Goal: Task Accomplishment & Management: Manage account settings

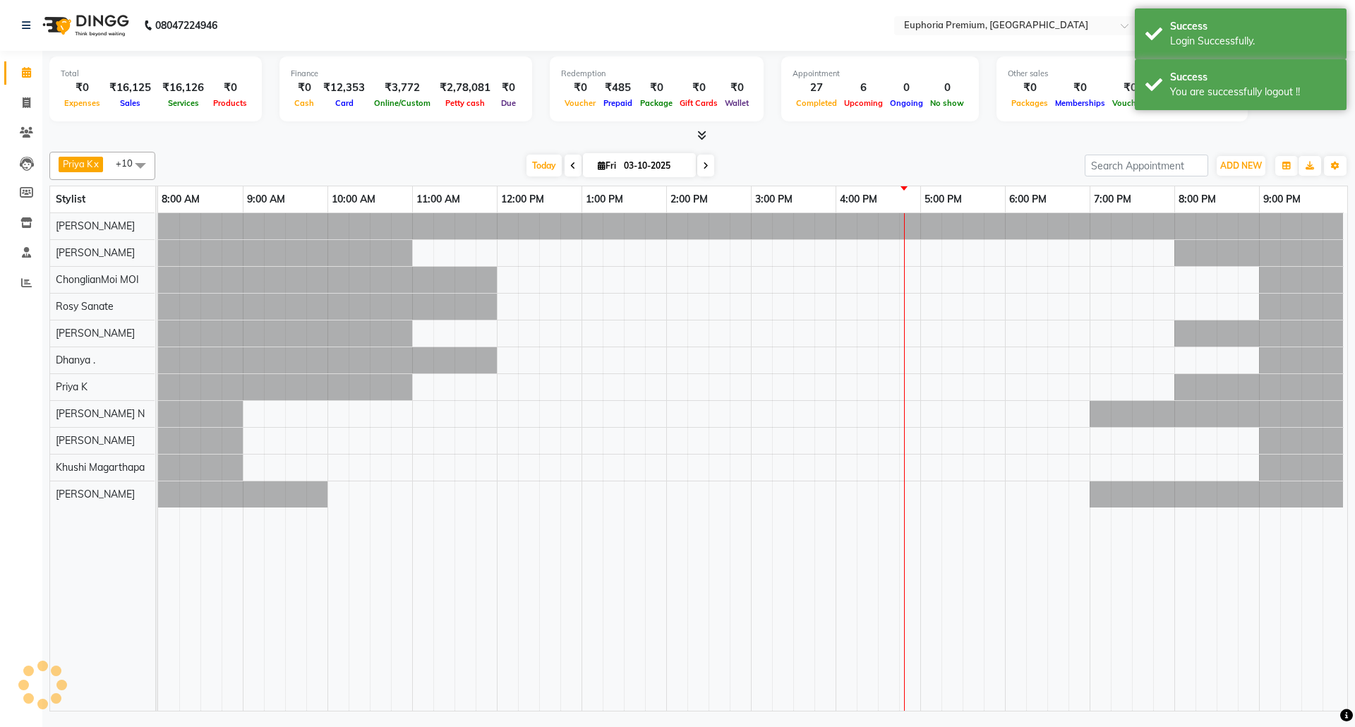
select select "en"
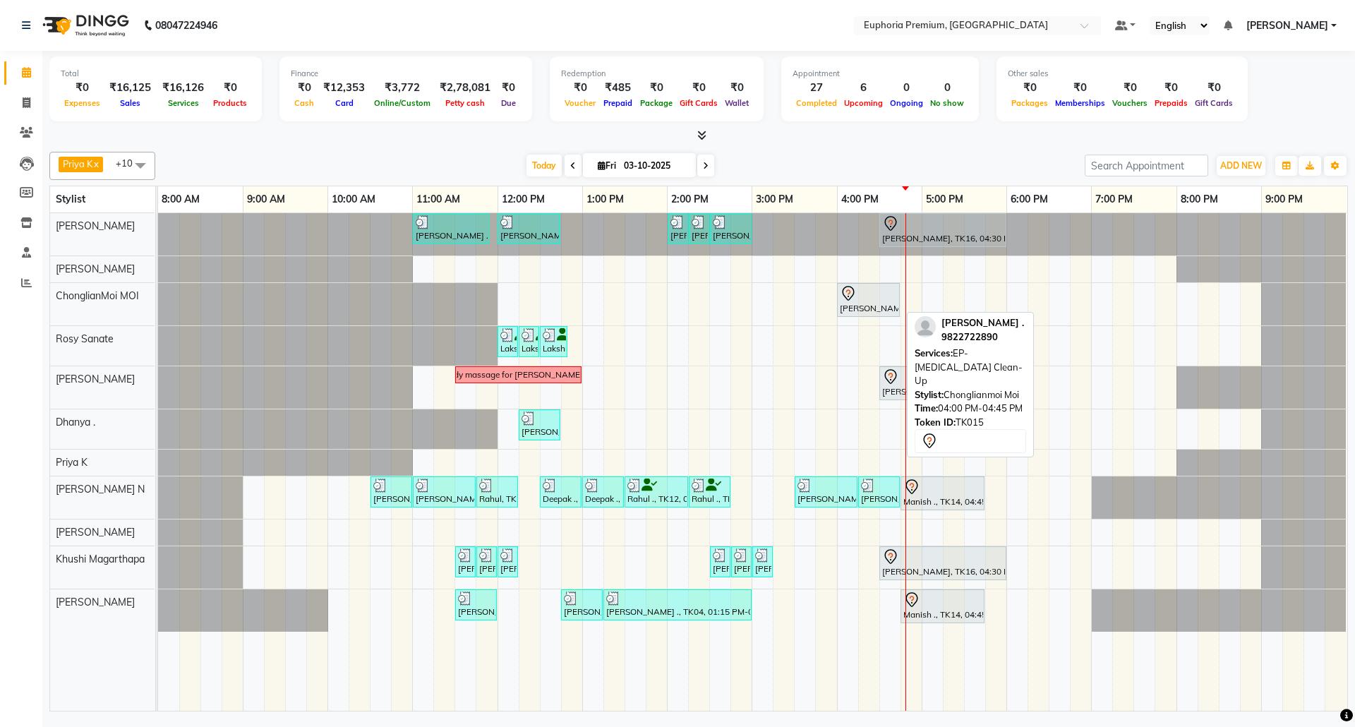
click at [881, 296] on div at bounding box center [868, 293] width 57 height 17
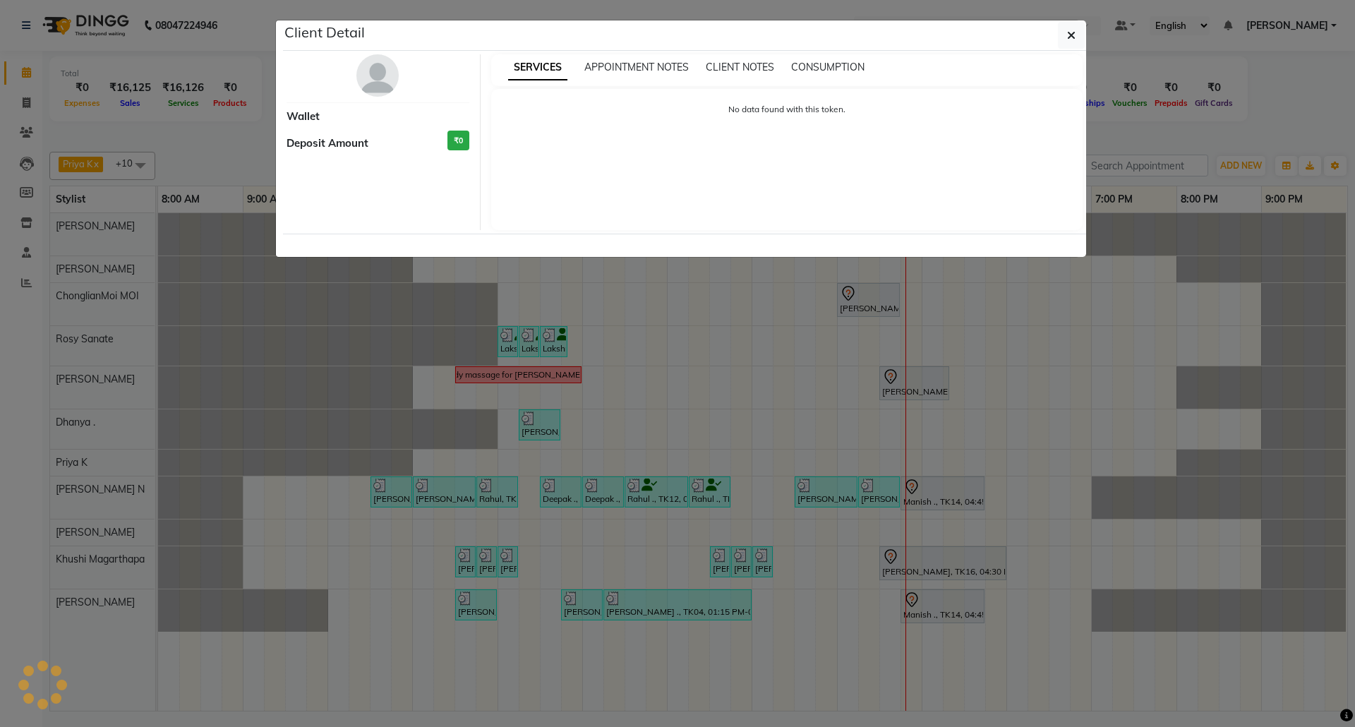
select select "7"
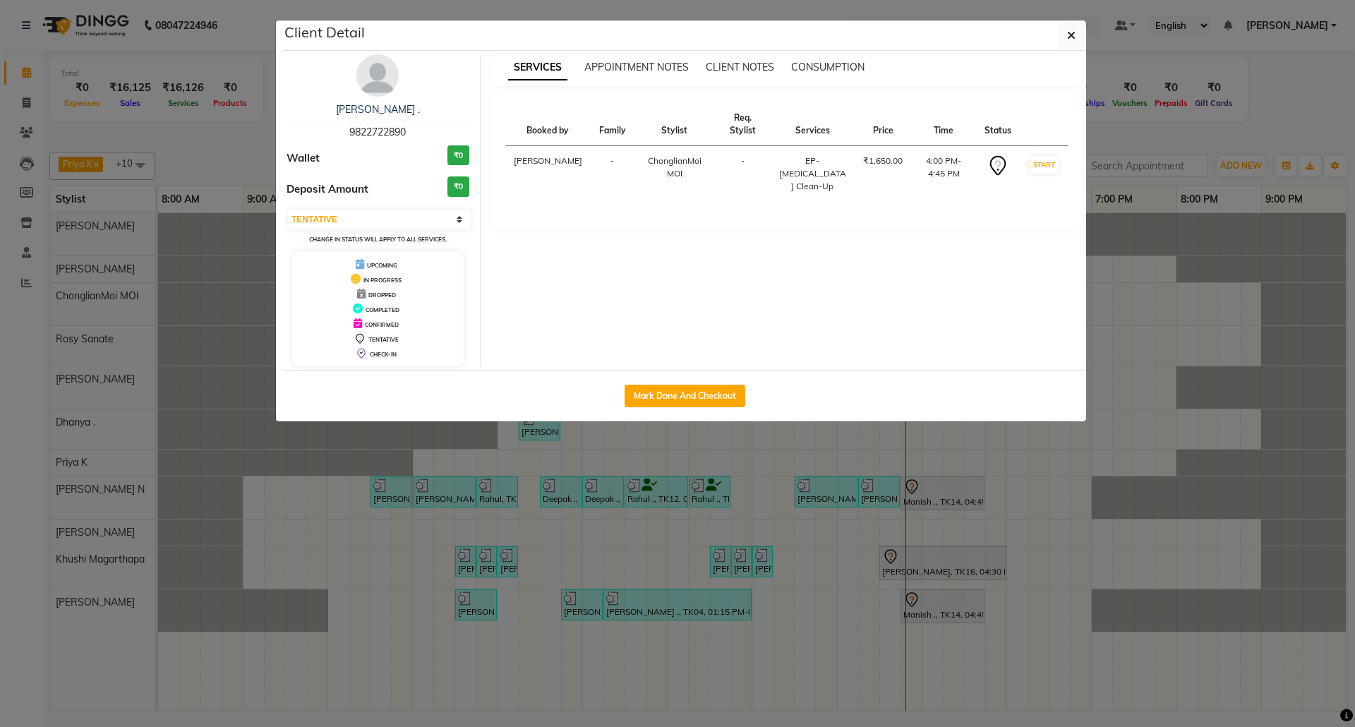
click at [679, 384] on div "Mark Done And Checkout" at bounding box center [684, 396] width 803 height 52
click at [729, 402] on button "Mark Done And Checkout" at bounding box center [685, 396] width 121 height 23
select select "service"
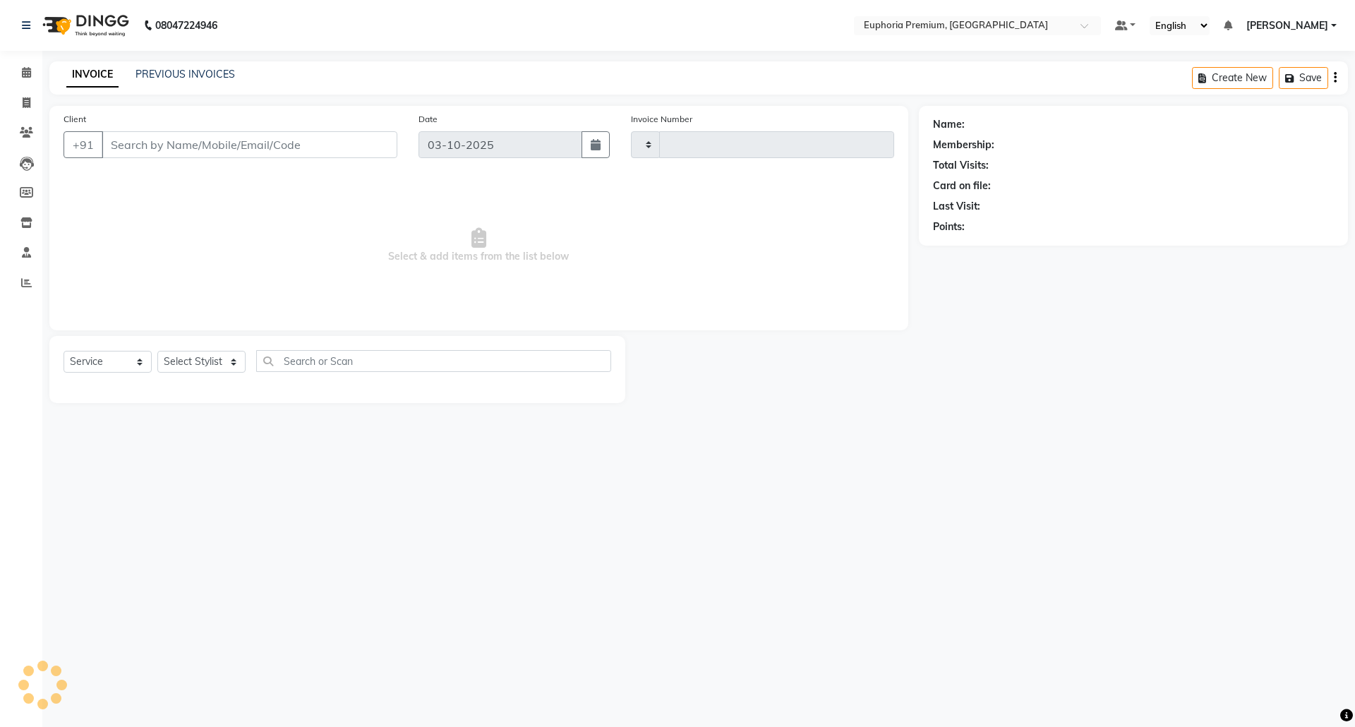
type input "3207"
select select "7925"
type input "98******90"
select select "71597"
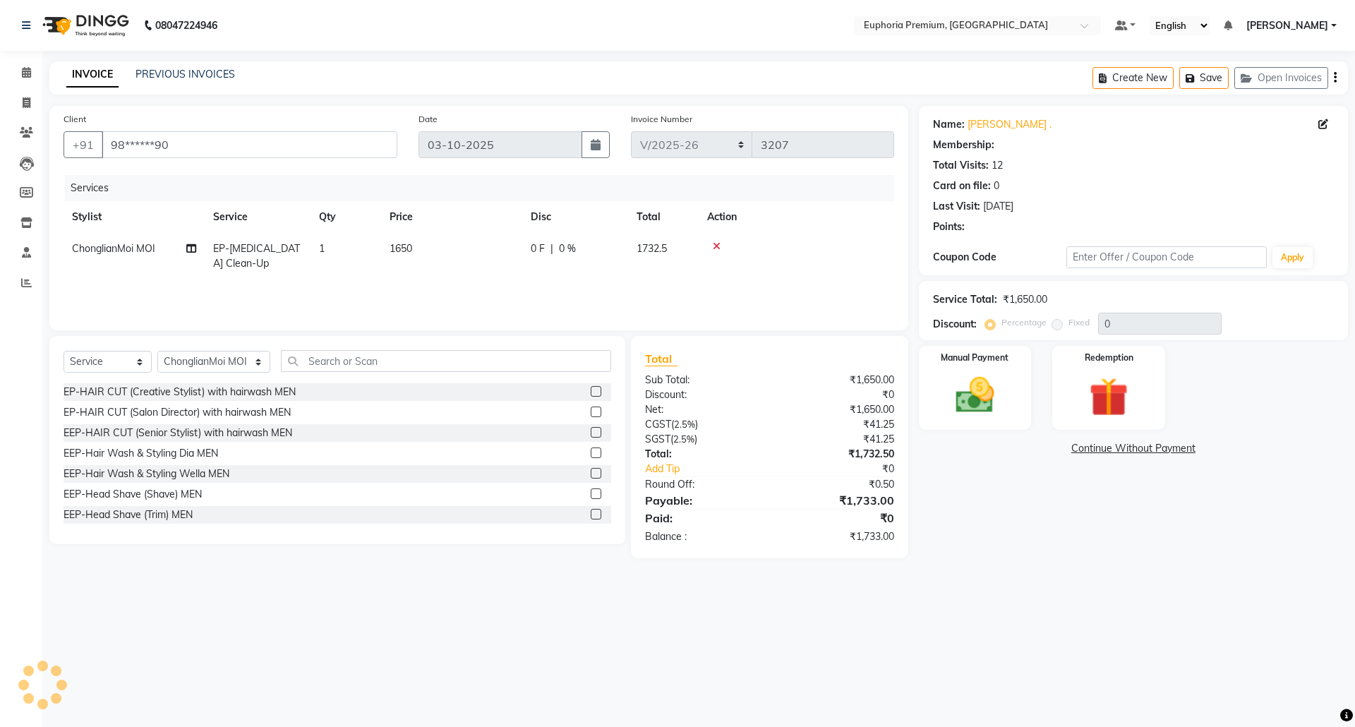
select select "1: Object"
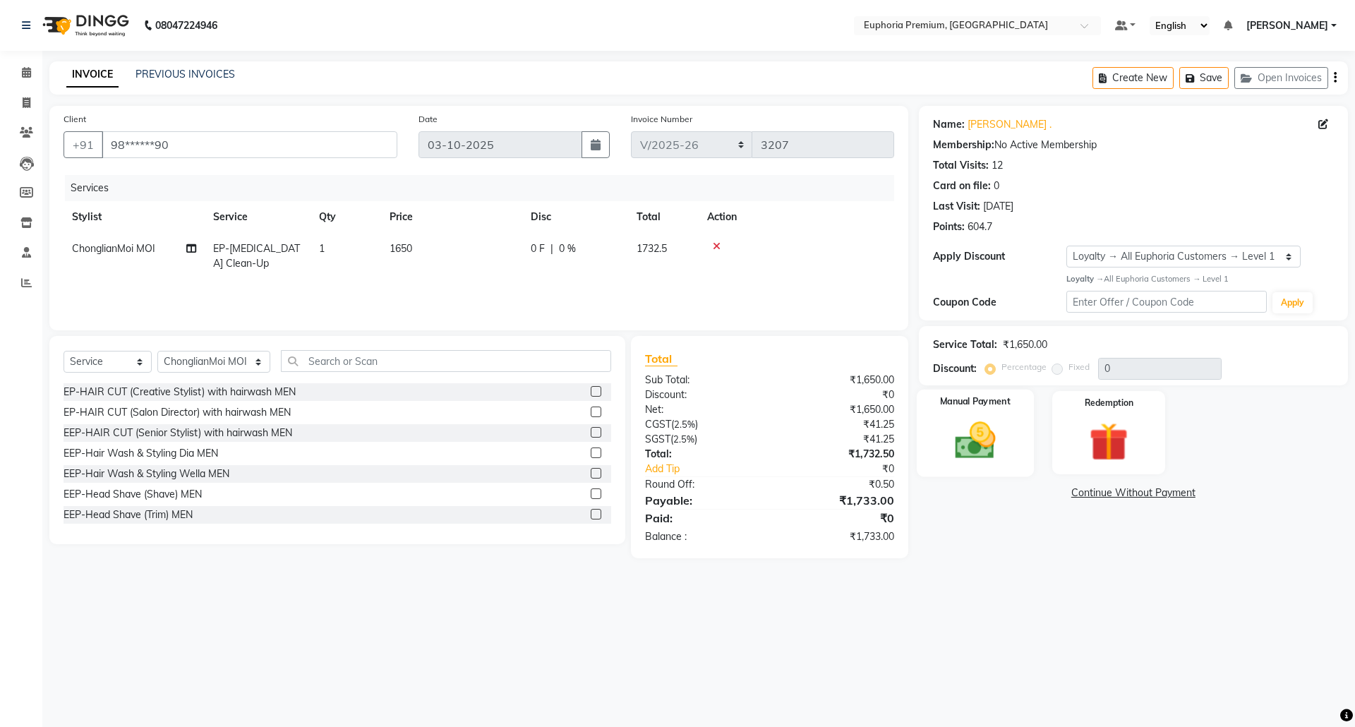
click at [971, 442] on img at bounding box center [975, 440] width 66 height 47
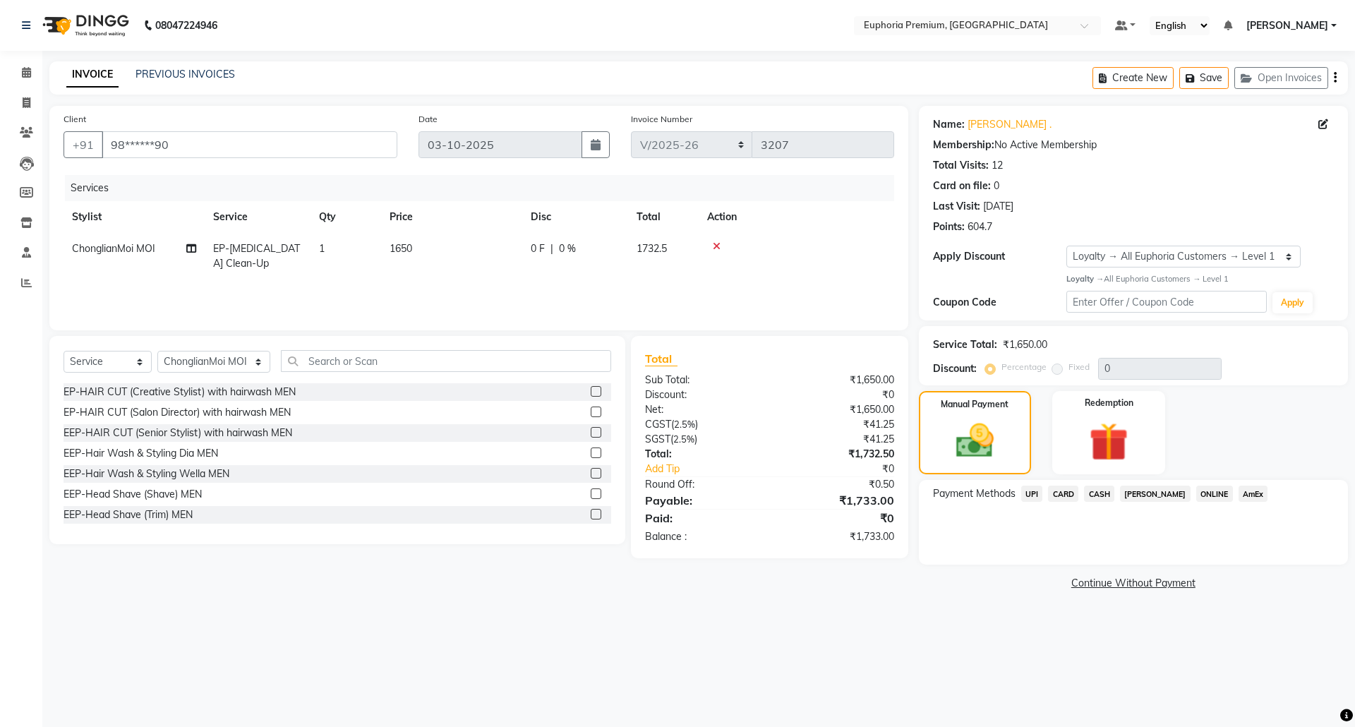
click at [1063, 493] on span "CARD" at bounding box center [1063, 494] width 30 height 16
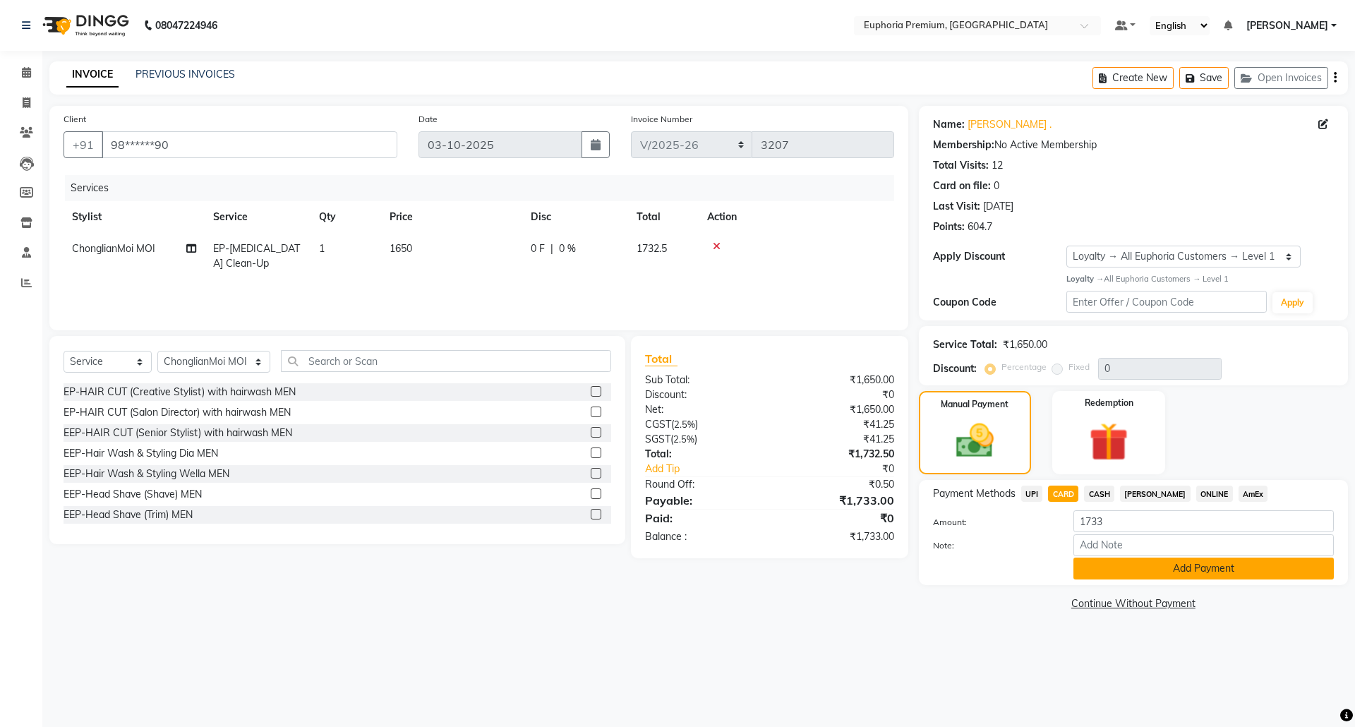
click at [1181, 571] on button "Add Payment" at bounding box center [1203, 569] width 260 height 22
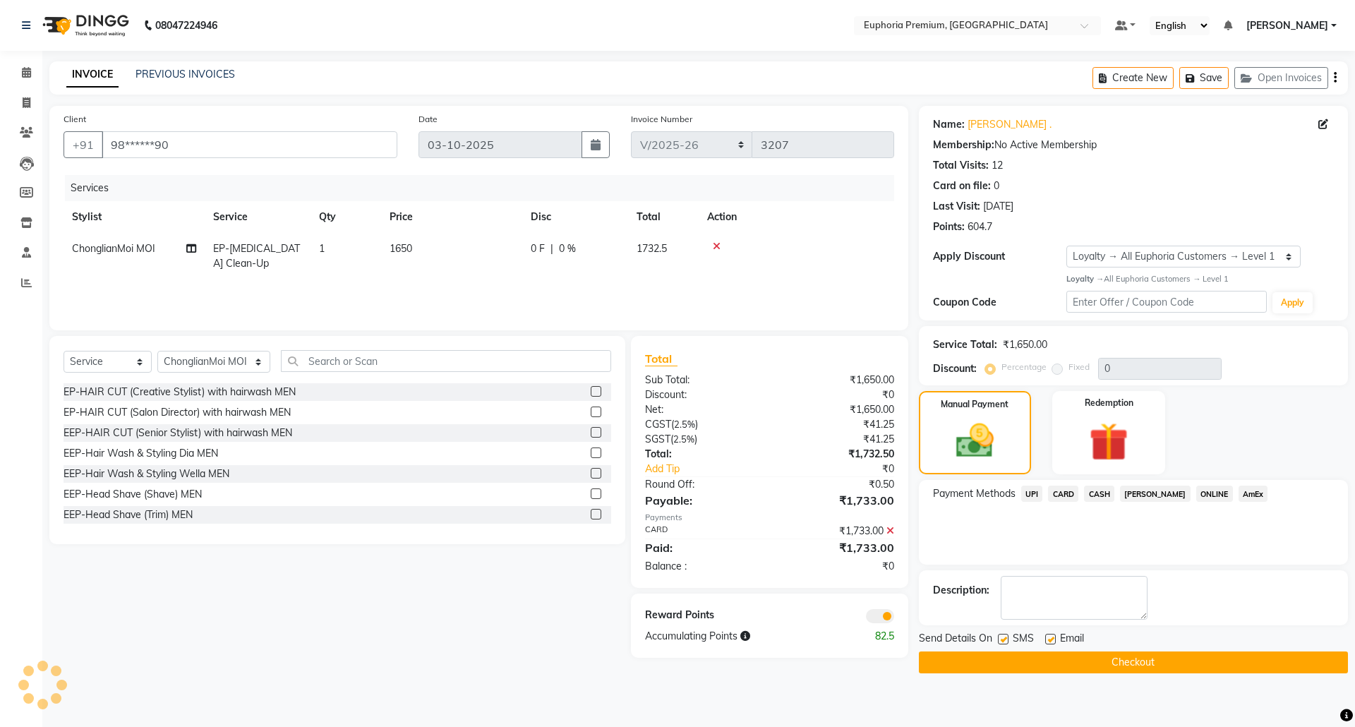
click at [1142, 665] on button "Checkout" at bounding box center [1133, 662] width 429 height 22
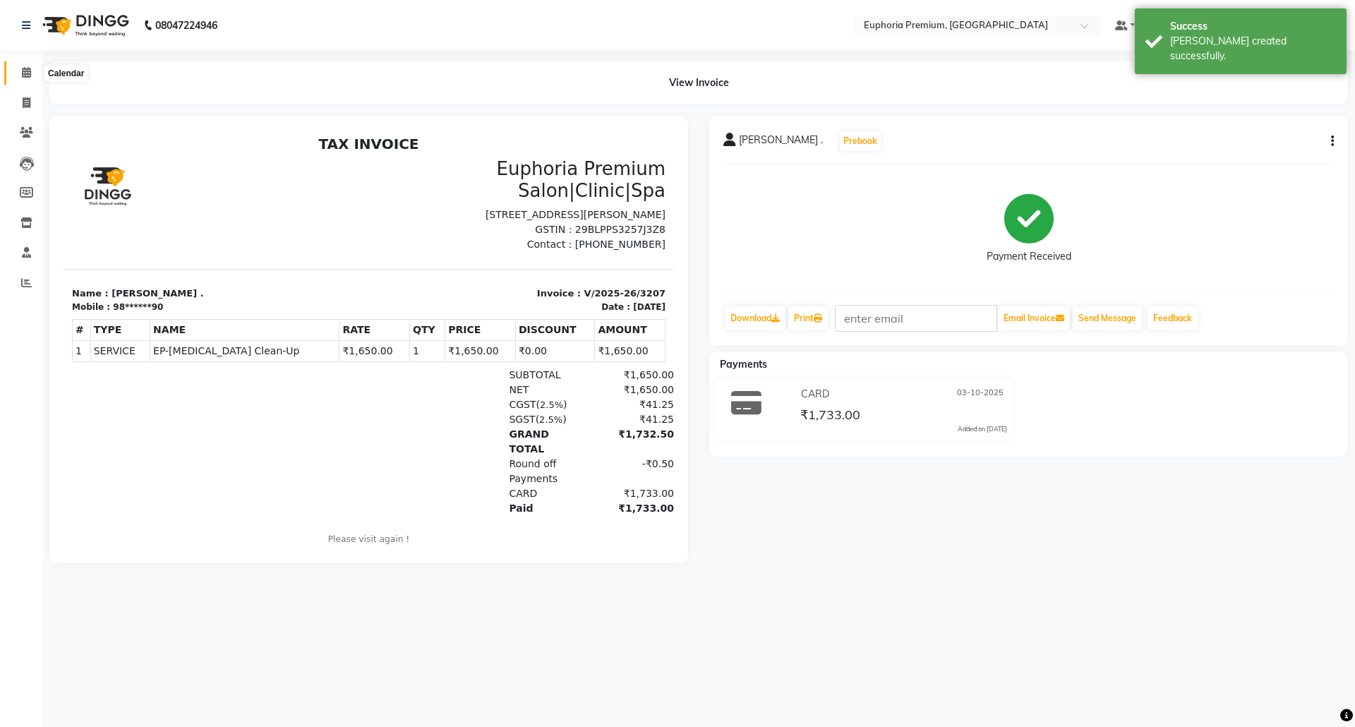
click at [23, 71] on icon at bounding box center [26, 72] width 9 height 11
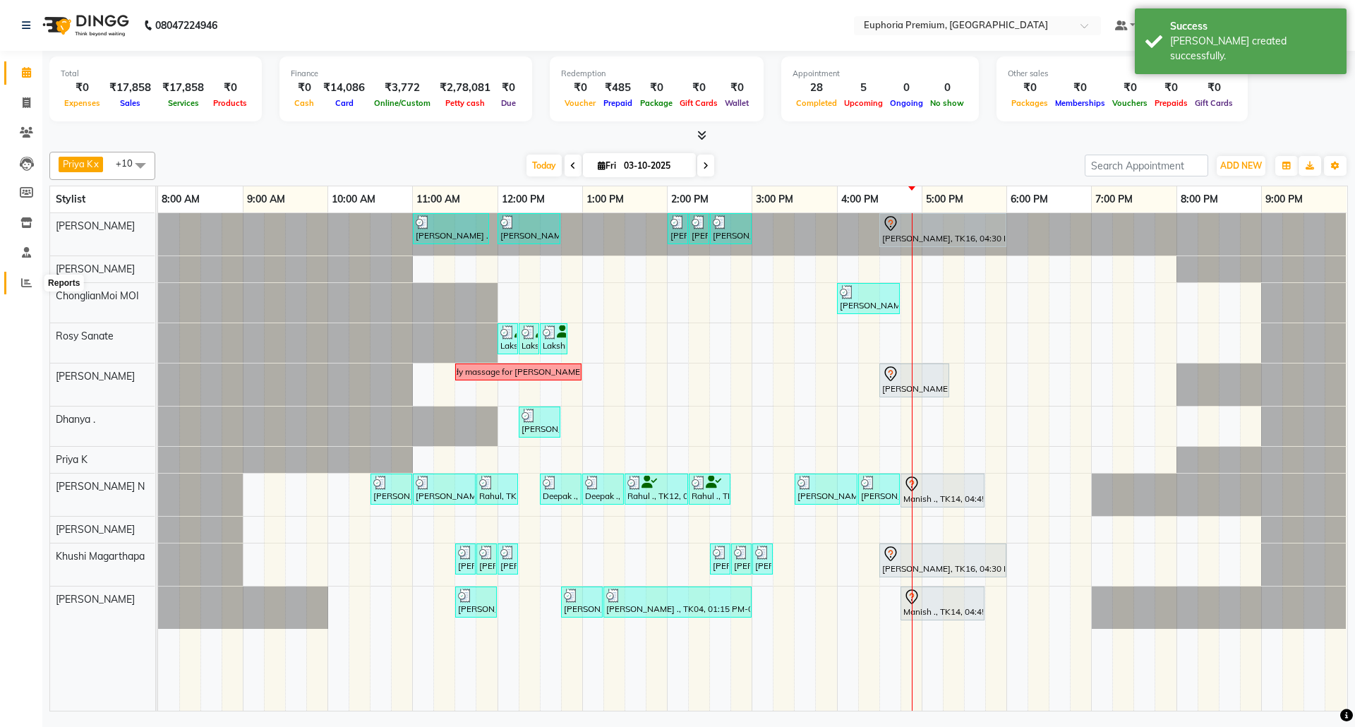
click at [21, 285] on icon at bounding box center [26, 282] width 11 height 11
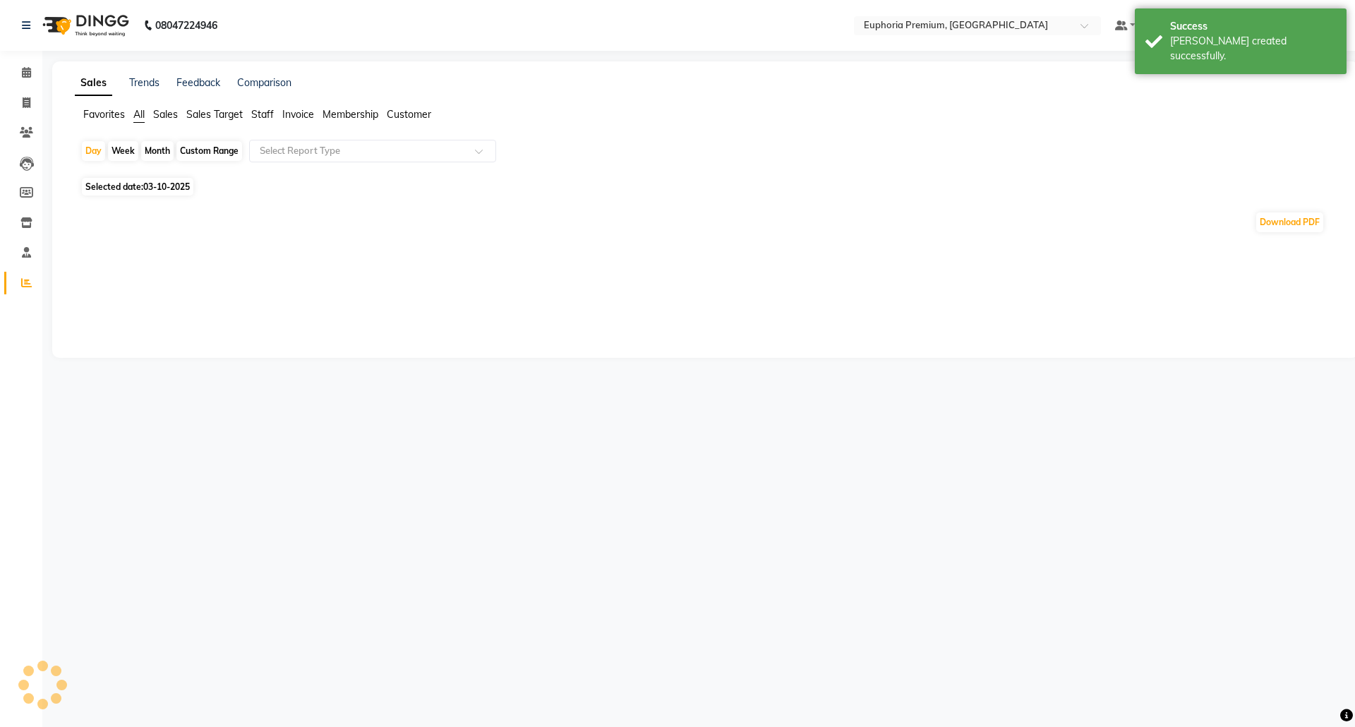
click at [165, 114] on span "Sales" at bounding box center [165, 114] width 25 height 13
click at [365, 159] on div "Select Report Type" at bounding box center [372, 151] width 247 height 23
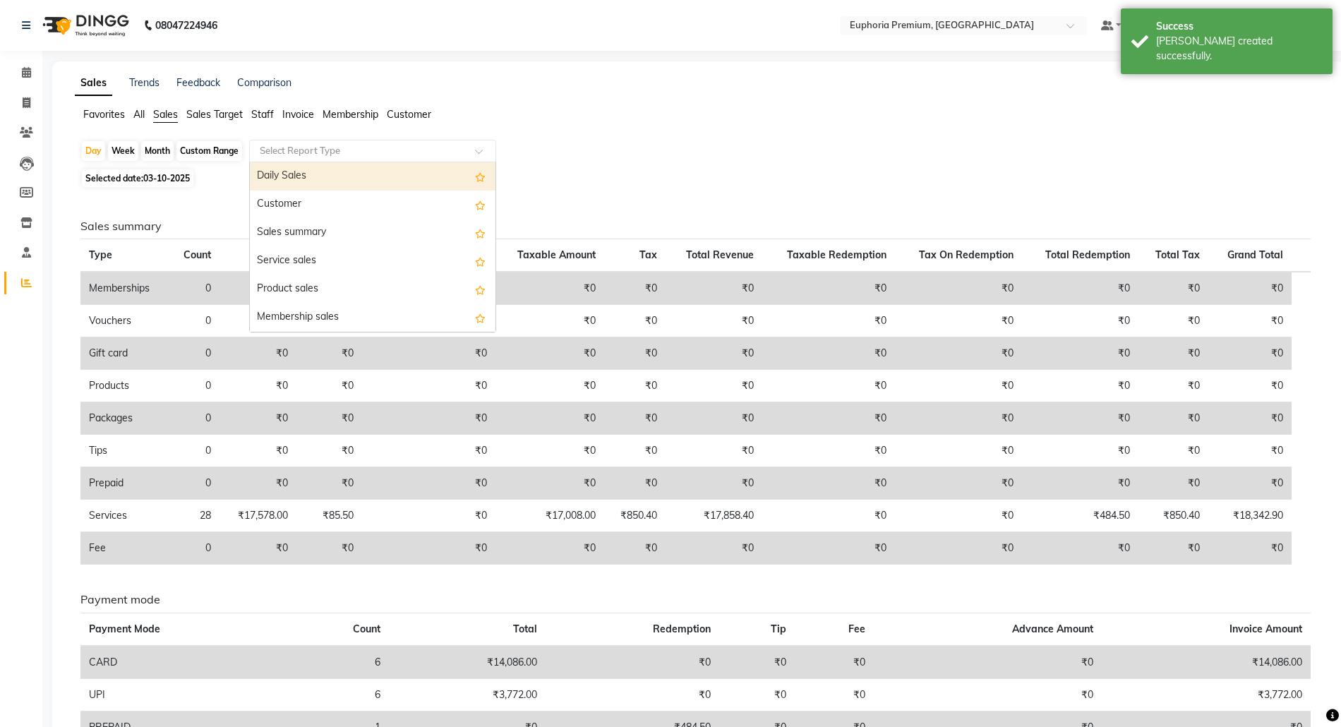
click at [343, 170] on div "Daily Sales" at bounding box center [373, 176] width 246 height 28
select select "full_report"
select select "csv"
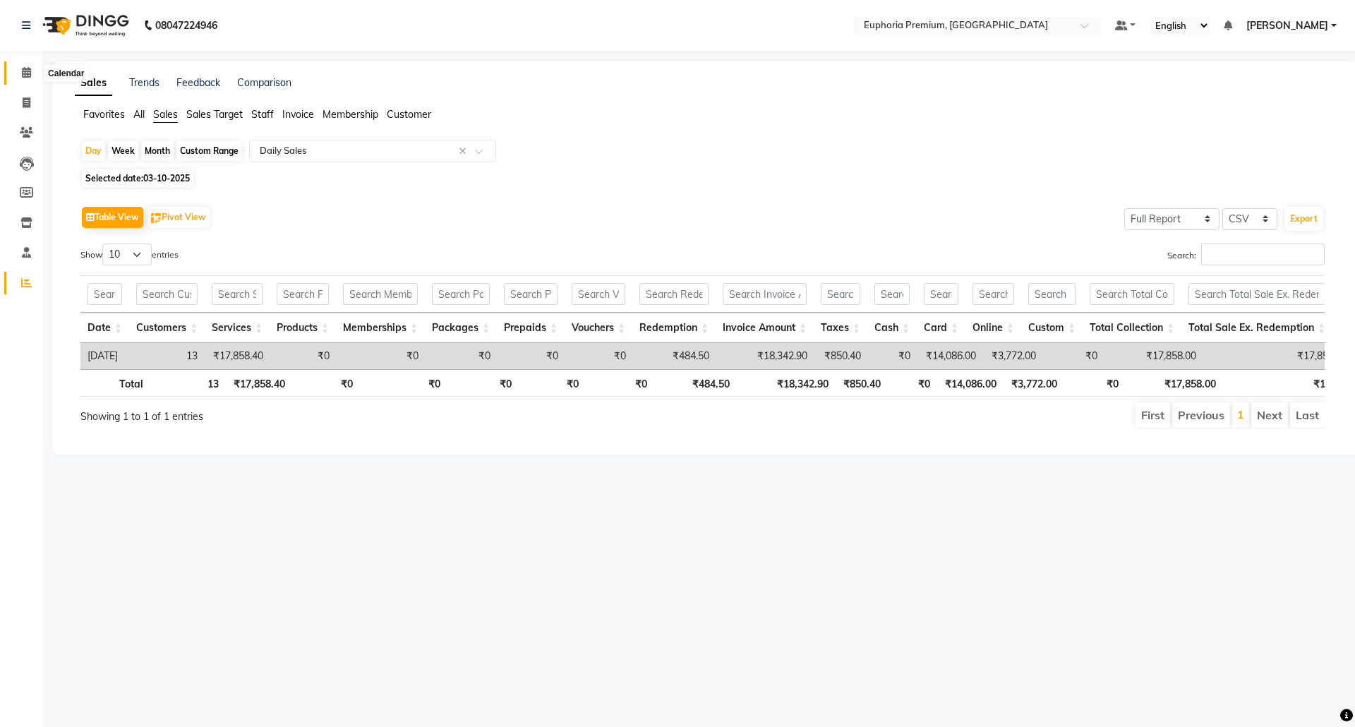
click at [26, 74] on icon at bounding box center [26, 72] width 9 height 11
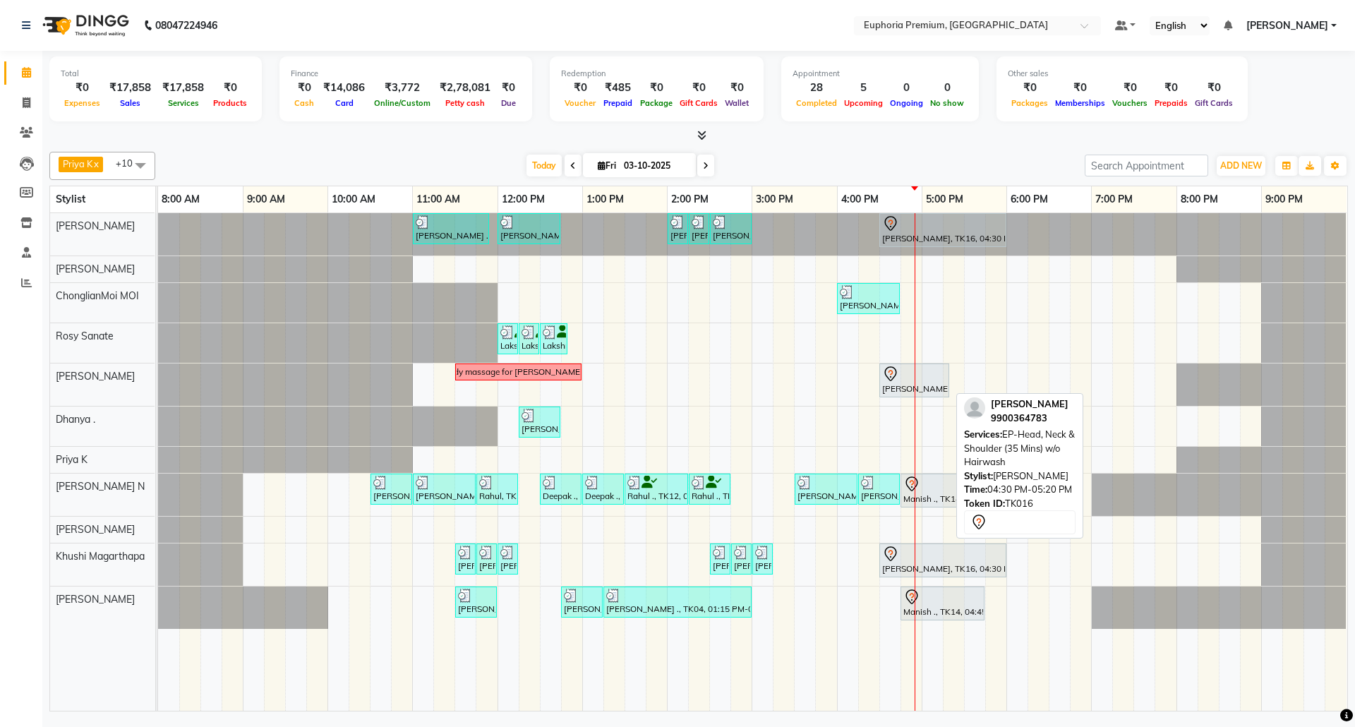
click at [932, 382] on div at bounding box center [914, 374] width 64 height 17
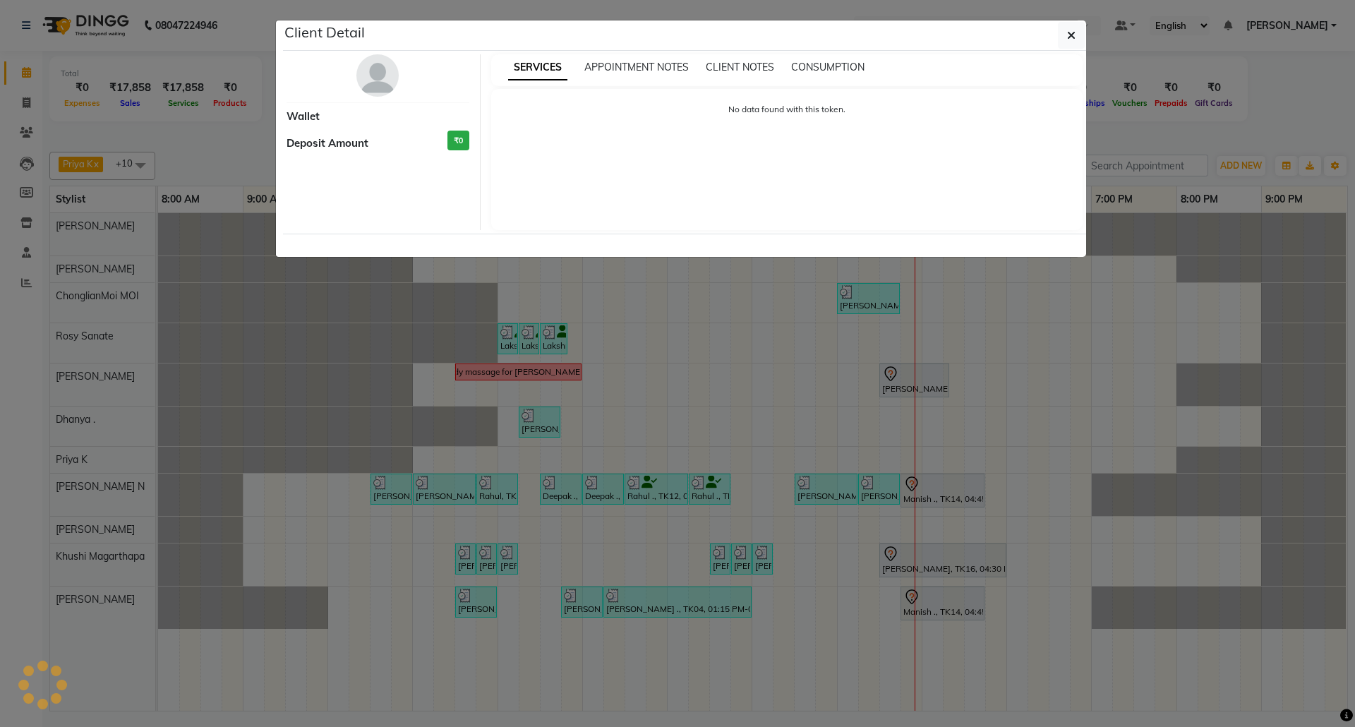
select select "7"
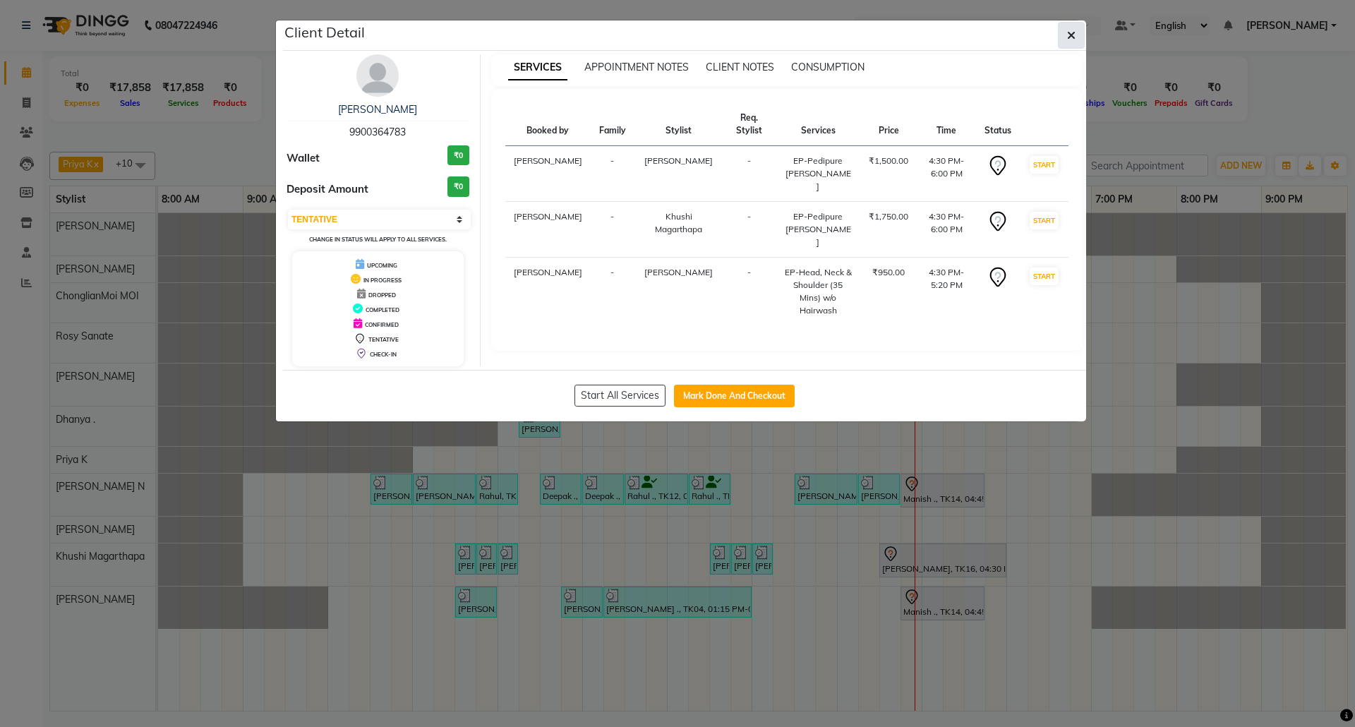
click at [1074, 35] on icon "button" at bounding box center [1071, 35] width 8 height 11
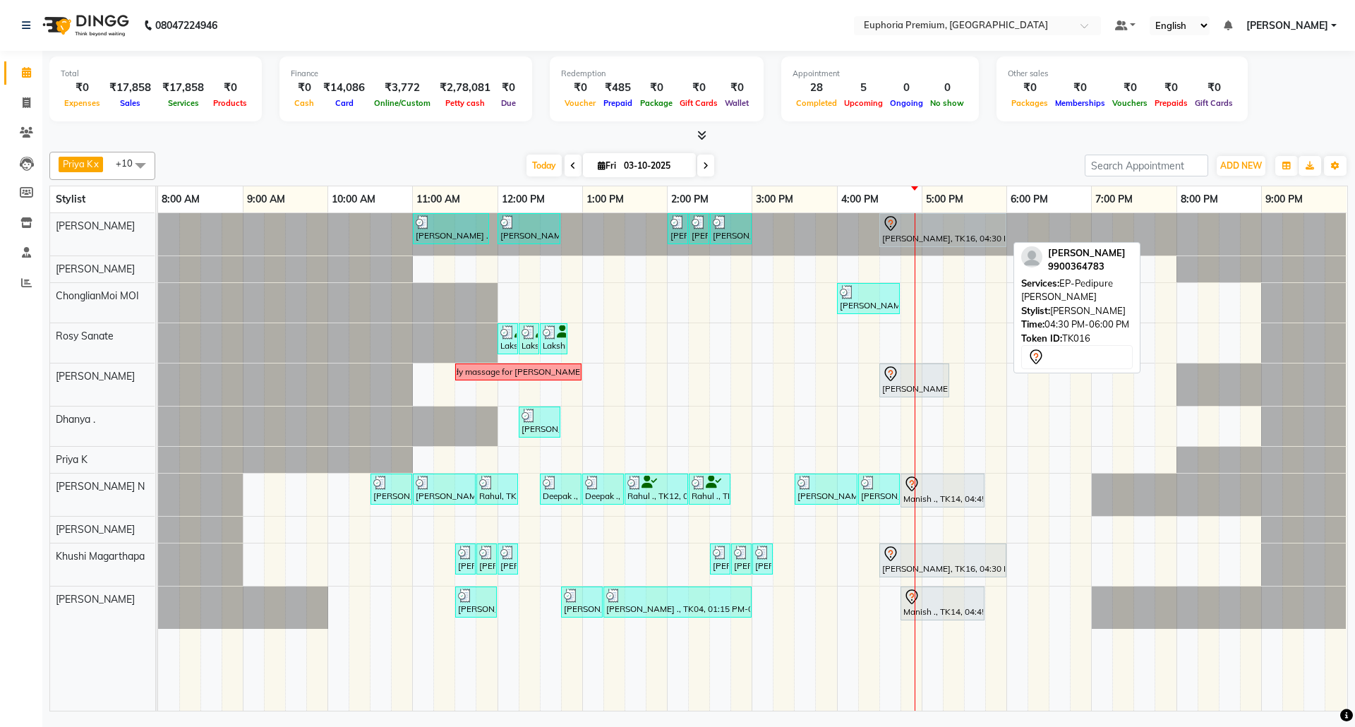
click at [968, 239] on div "[PERSON_NAME], TK16, 04:30 PM-06:00 PM, EP-Pedipure [PERSON_NAME]" at bounding box center [943, 230] width 124 height 30
select select "7"
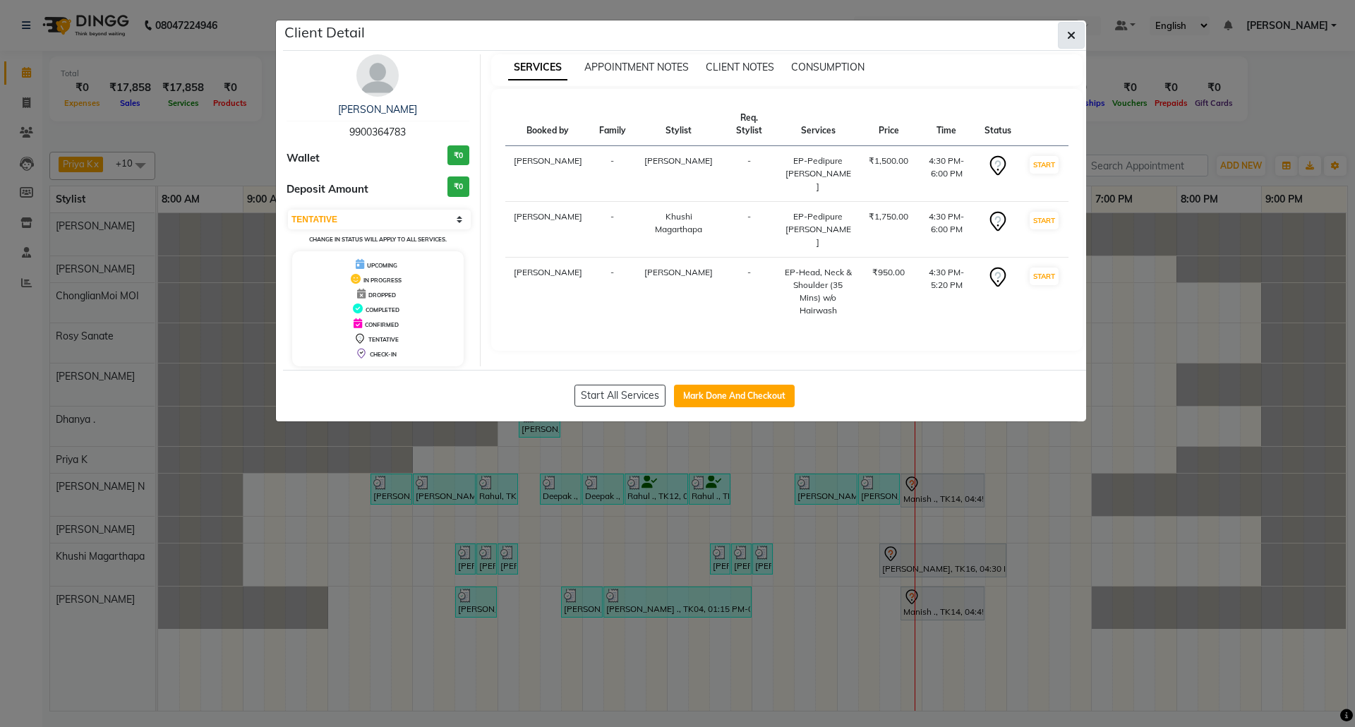
click at [1066, 42] on button "button" at bounding box center [1071, 35] width 27 height 27
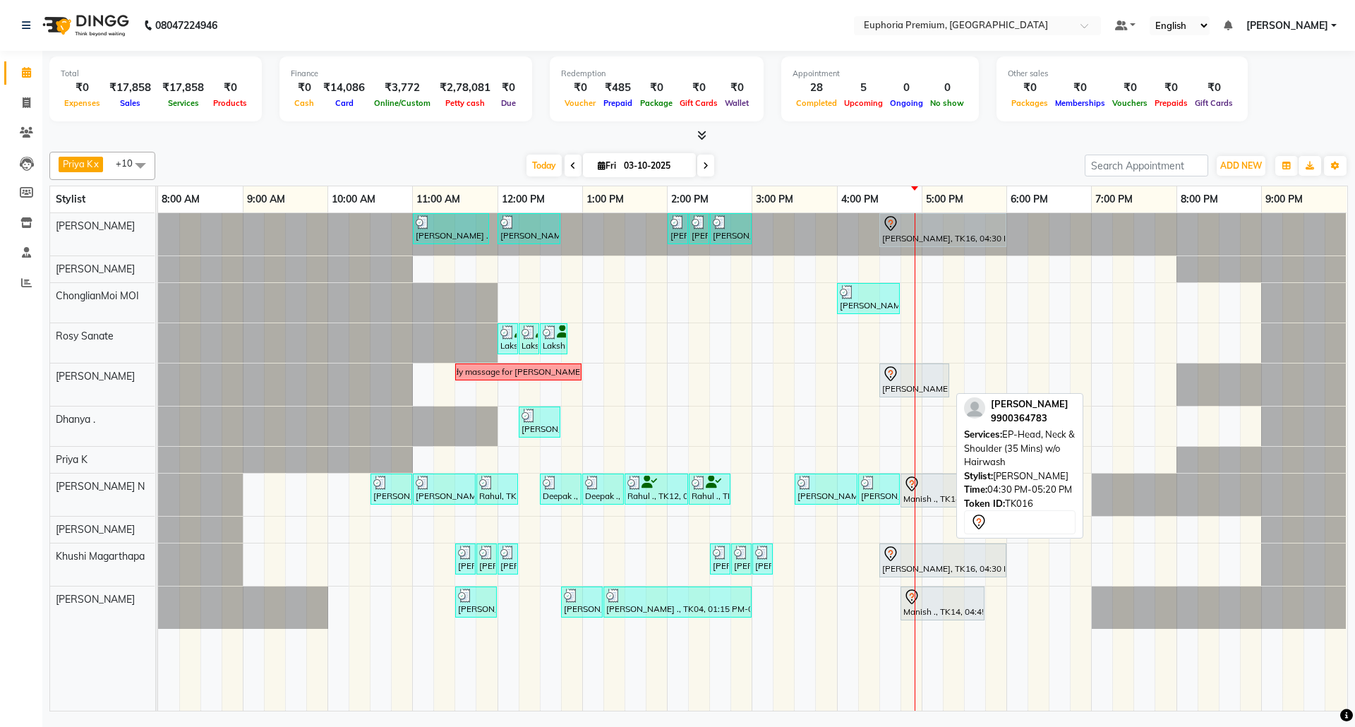
click at [921, 380] on div at bounding box center [914, 374] width 64 height 17
select select "7"
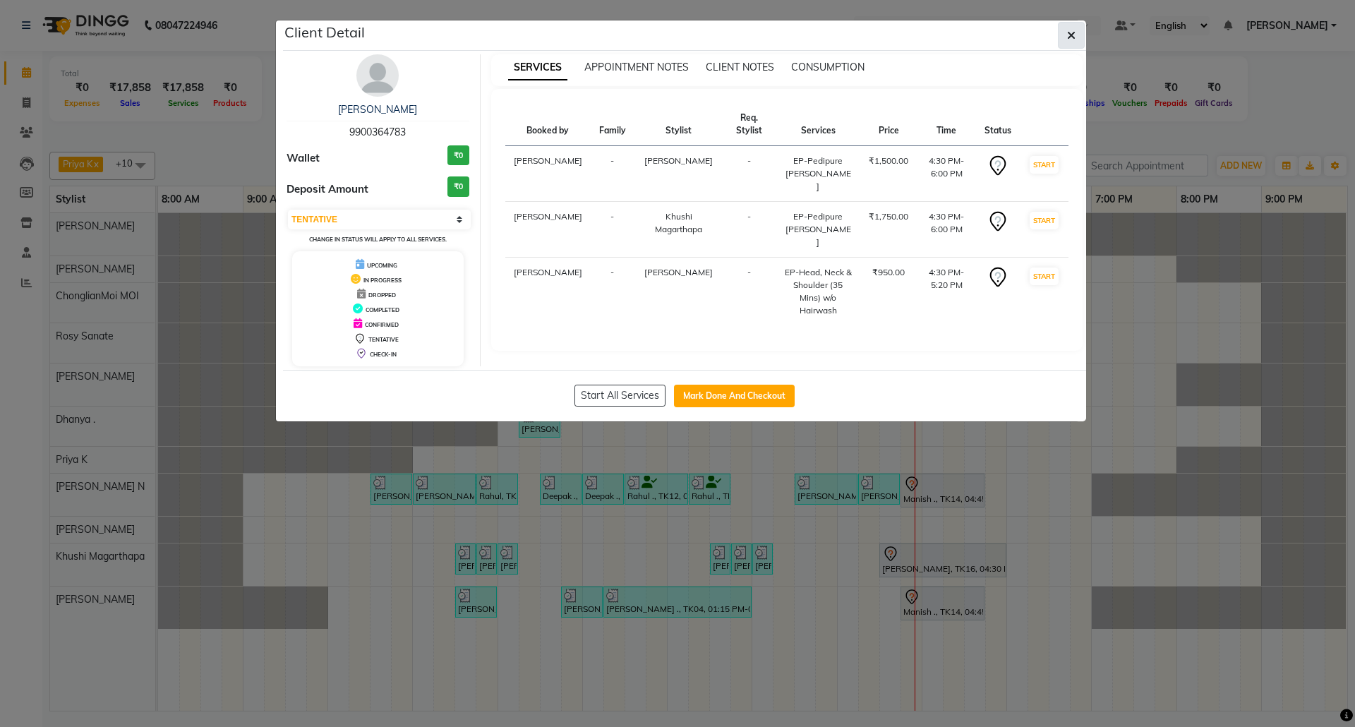
click at [1071, 35] on icon "button" at bounding box center [1071, 35] width 8 height 11
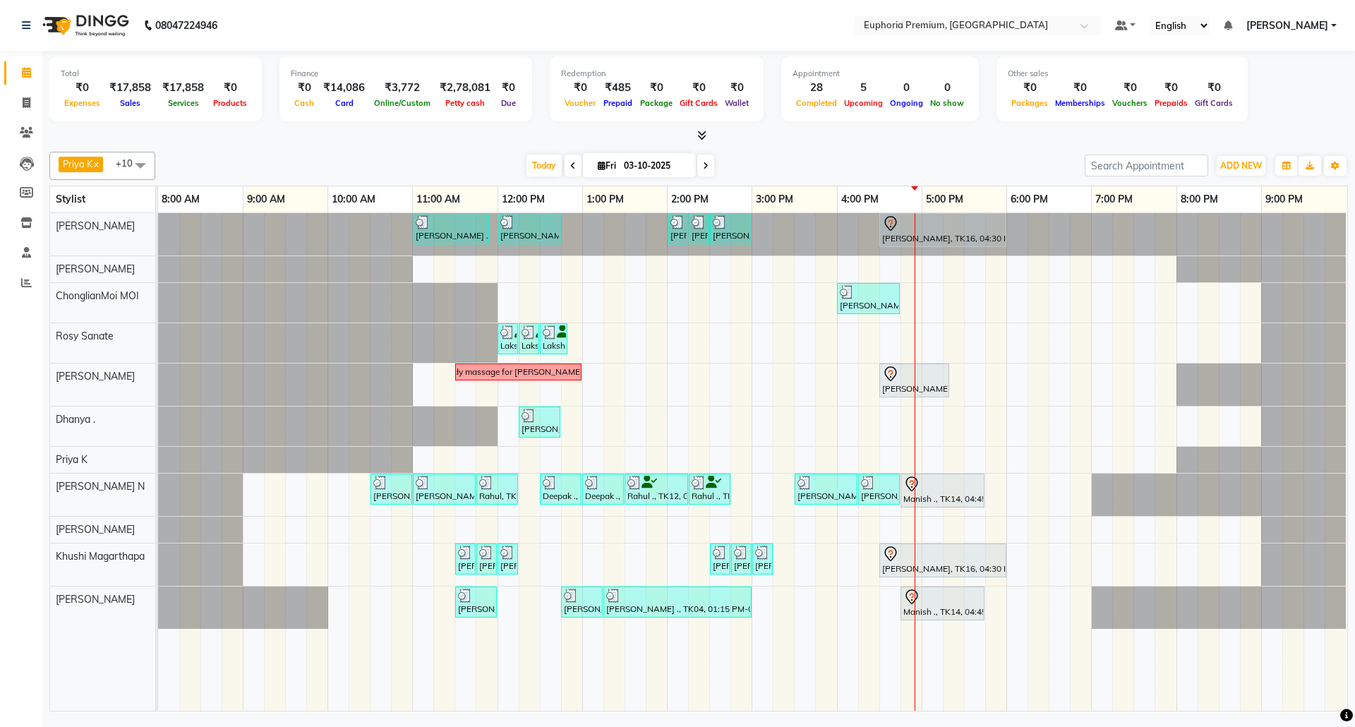
click at [1316, 23] on span "[PERSON_NAME]" at bounding box center [1287, 25] width 82 height 15
click at [1284, 90] on link "Sign out" at bounding box center [1264, 97] width 129 height 22
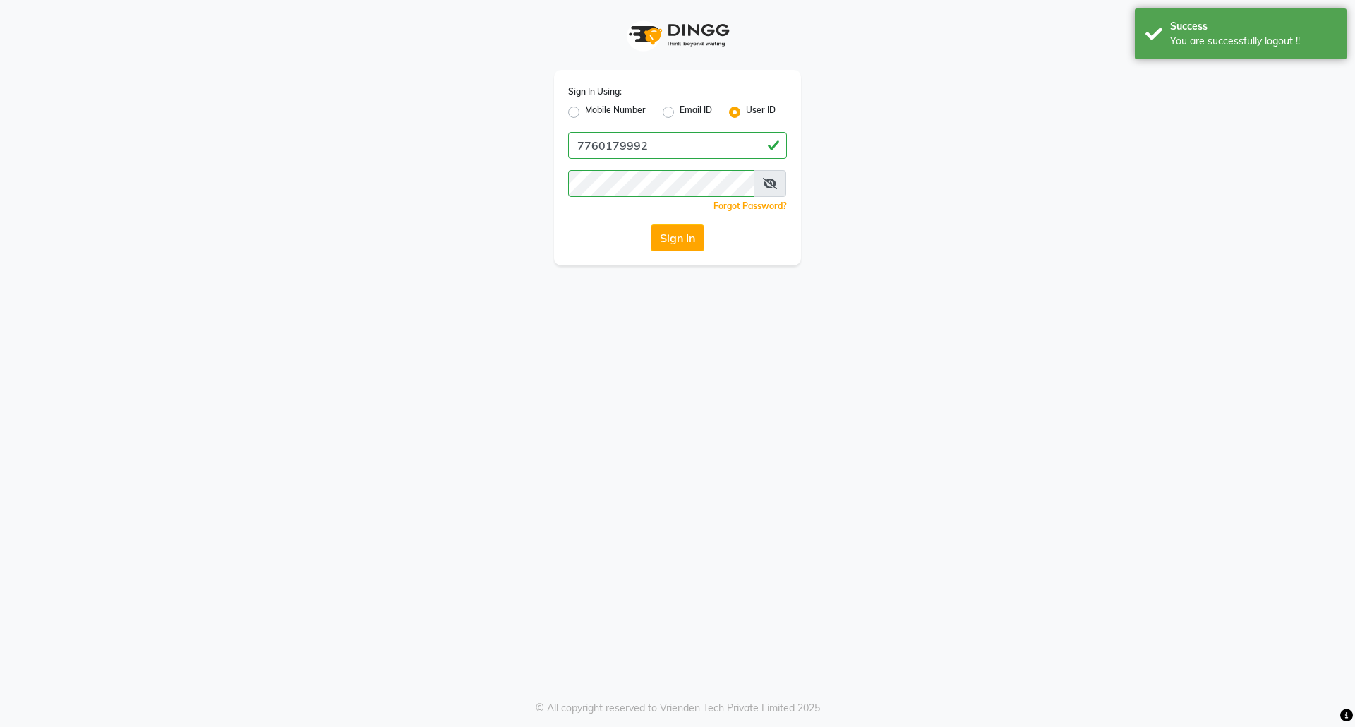
click at [585, 116] on label "Mobile Number" at bounding box center [615, 112] width 61 height 17
click at [585, 113] on input "Mobile Number" at bounding box center [589, 108] width 9 height 9
radio input "true"
radio input "false"
drag, startPoint x: 644, startPoint y: 147, endPoint x: 666, endPoint y: 167, distance: 29.5
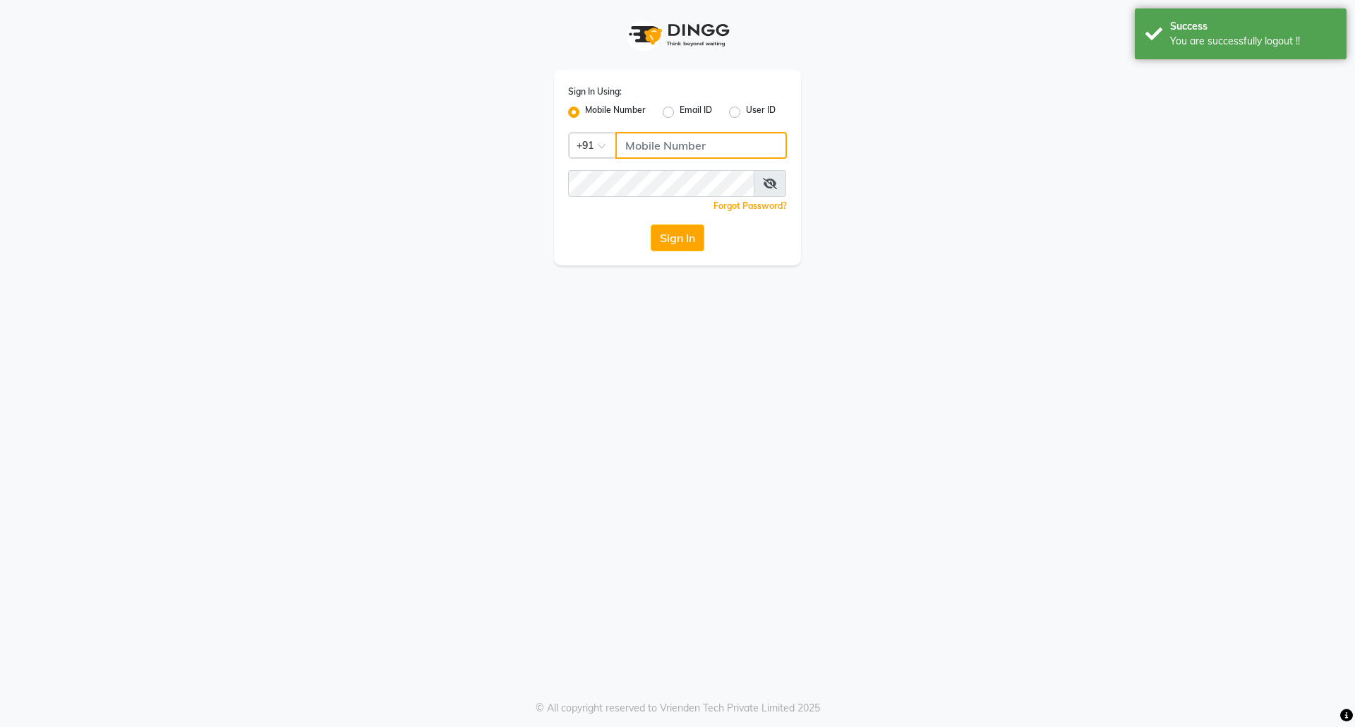
click at [644, 147] on input "Username" at bounding box center [700, 145] width 171 height 27
type input "8073170422"
click at [692, 234] on button "Sign In" at bounding box center [678, 237] width 54 height 27
